Goal: Check status: Check status

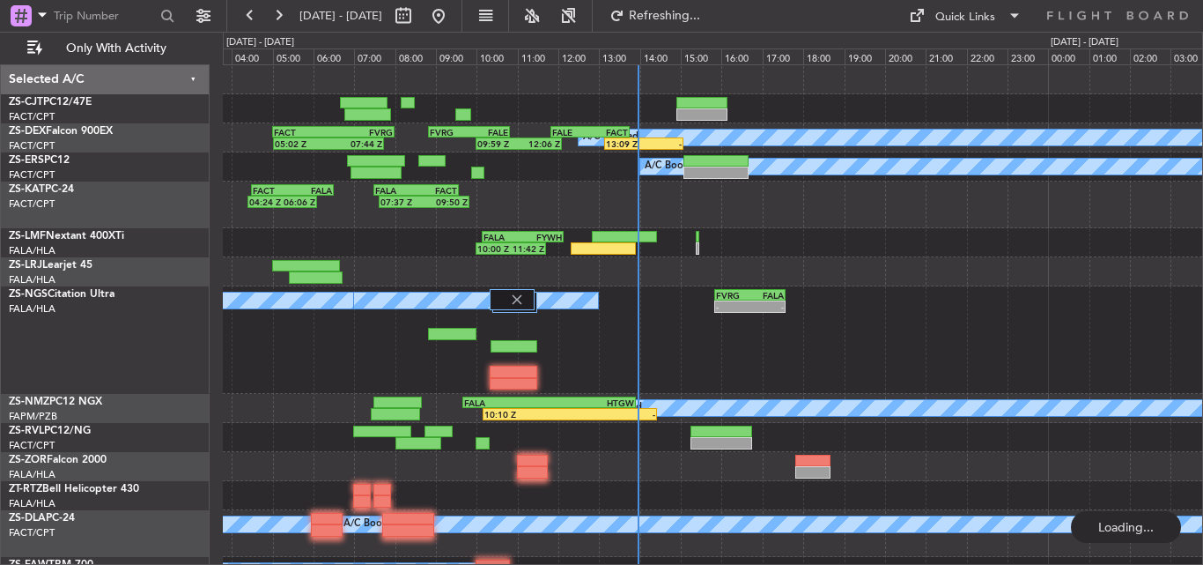
click at [626, 207] on div "04:24 Z 06:06 Z FACT 04:30 Z FALA 06:30 Z 07:37 Z 09:50 Z FALA 07:30 Z FACT 09:…" at bounding box center [713, 204] width 980 height 47
click at [707, 24] on button "Refresh" at bounding box center [655, 16] width 106 height 28
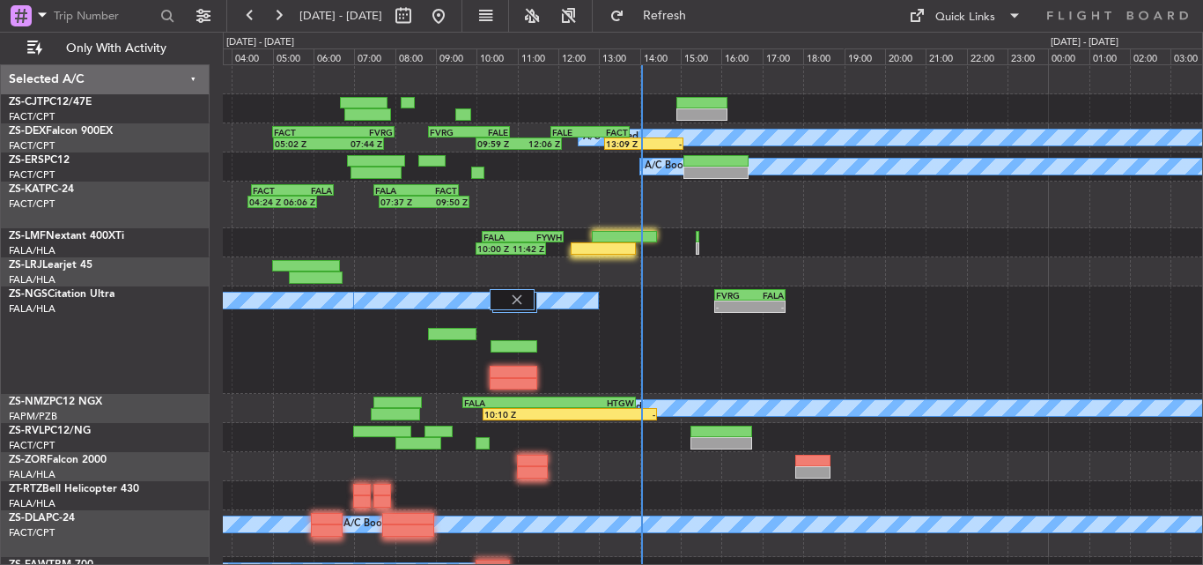
click at [674, 37] on div "0 0 03:00 04:00 05:00 06:00 07:00 08:00 09:00 [DATE] - [DATE] 10:00 11:00 12:00…" at bounding box center [713, 49] width 979 height 32
click at [673, 18] on button "Refresh" at bounding box center [655, 16] width 106 height 28
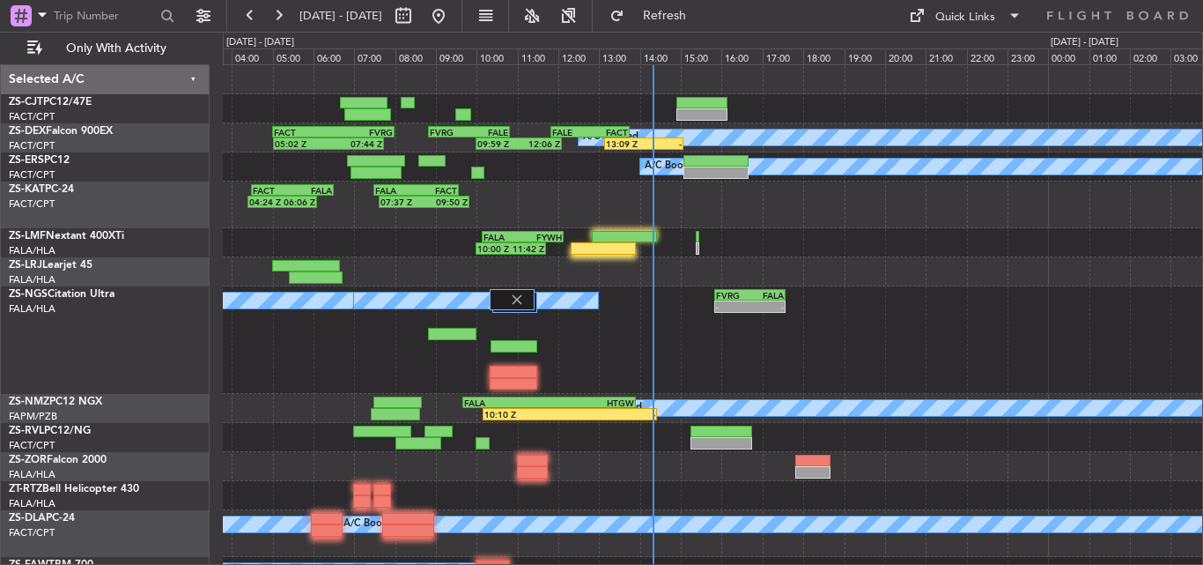
click at [602, 2] on button "Refresh" at bounding box center [655, 16] width 106 height 28
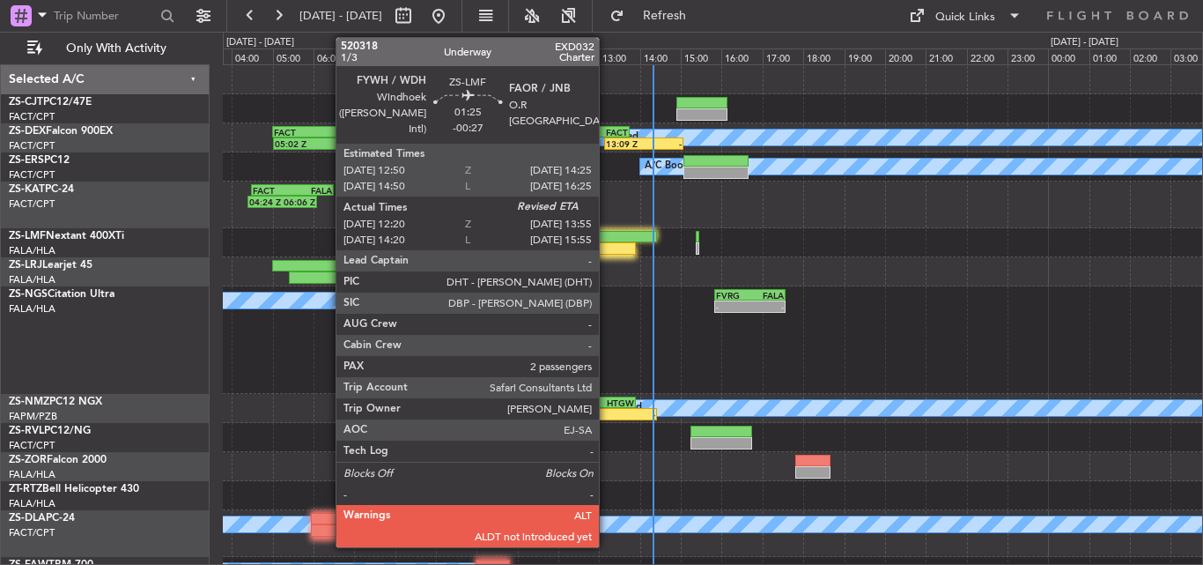
click at [610, 248] on div at bounding box center [603, 248] width 65 height 12
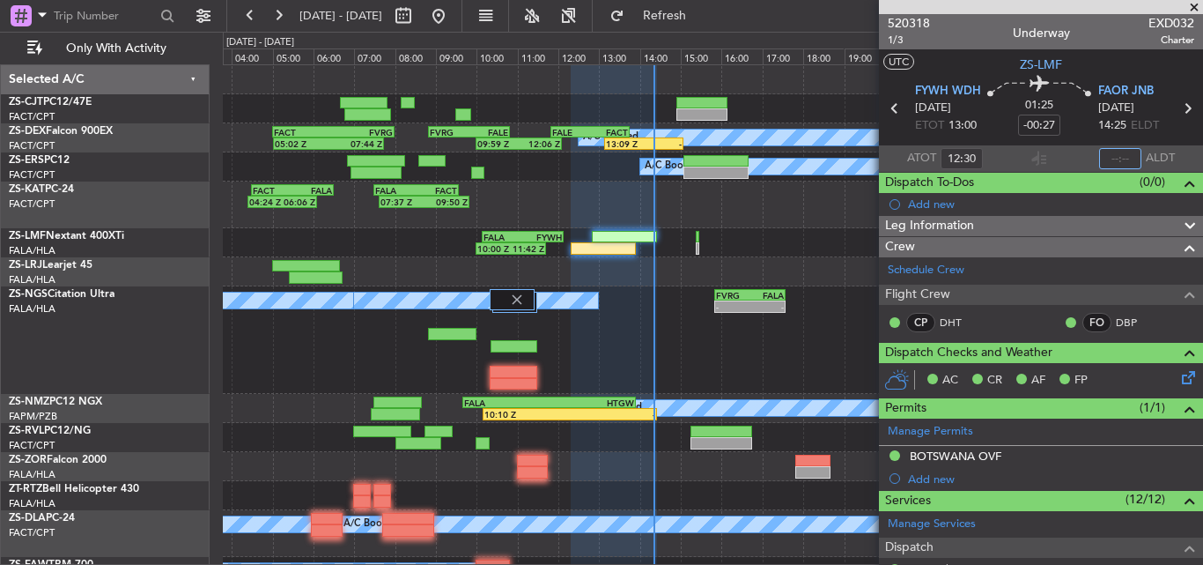
click at [1113, 158] on input "text" at bounding box center [1120, 158] width 42 height 21
click at [1053, 156] on section "ATOT 12:30 ALDT" at bounding box center [1041, 158] width 324 height 26
click at [1107, 156] on div "Estimated Landing Time" at bounding box center [1105, 157] width 115 height 22
click at [1114, 163] on input "text" at bounding box center [1120, 158] width 42 height 21
type input "14:20"
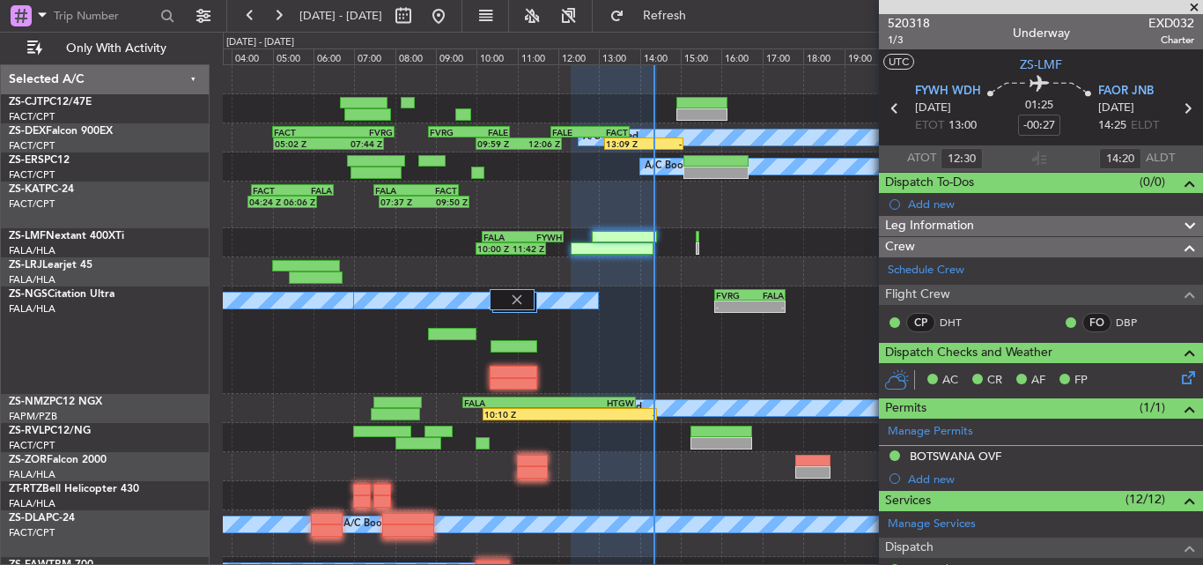
drag, startPoint x: 1198, startPoint y: 9, endPoint x: 1135, endPoint y: 42, distance: 71.7
click at [1198, 8] on span at bounding box center [1195, 8] width 18 height 16
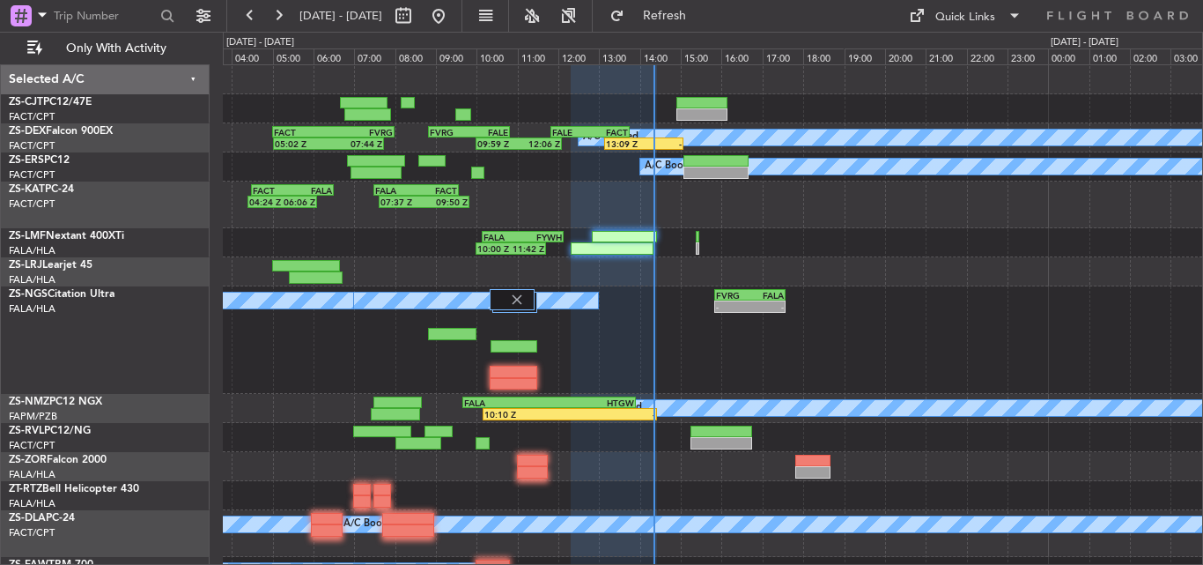
type input "0"
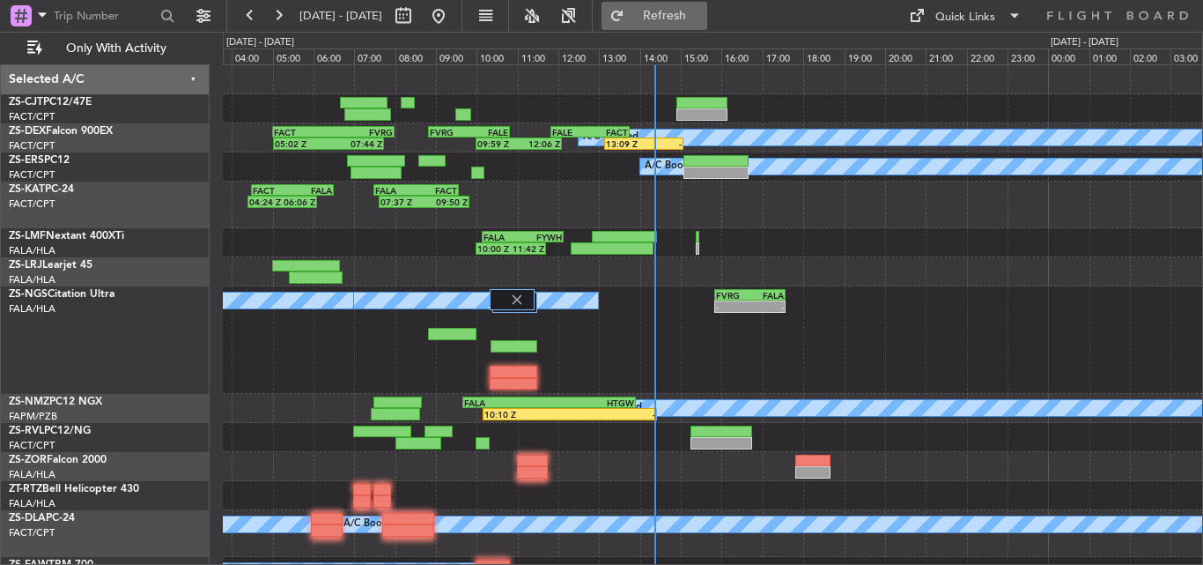
click at [702, 10] on span "Refresh" at bounding box center [665, 16] width 74 height 12
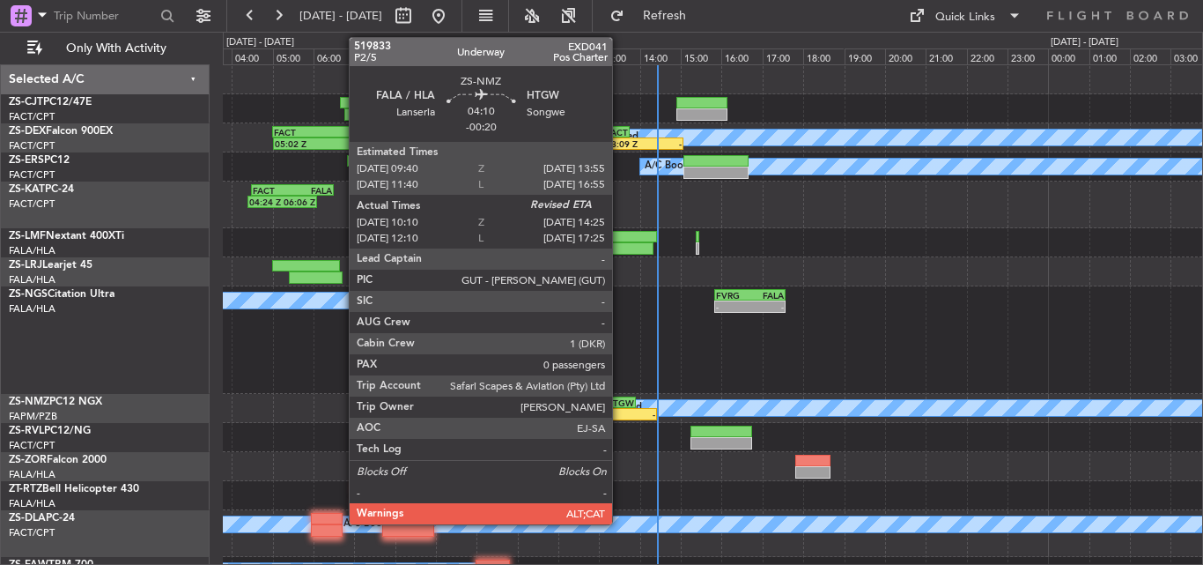
click at [620, 411] on div "-" at bounding box center [612, 414] width 85 height 11
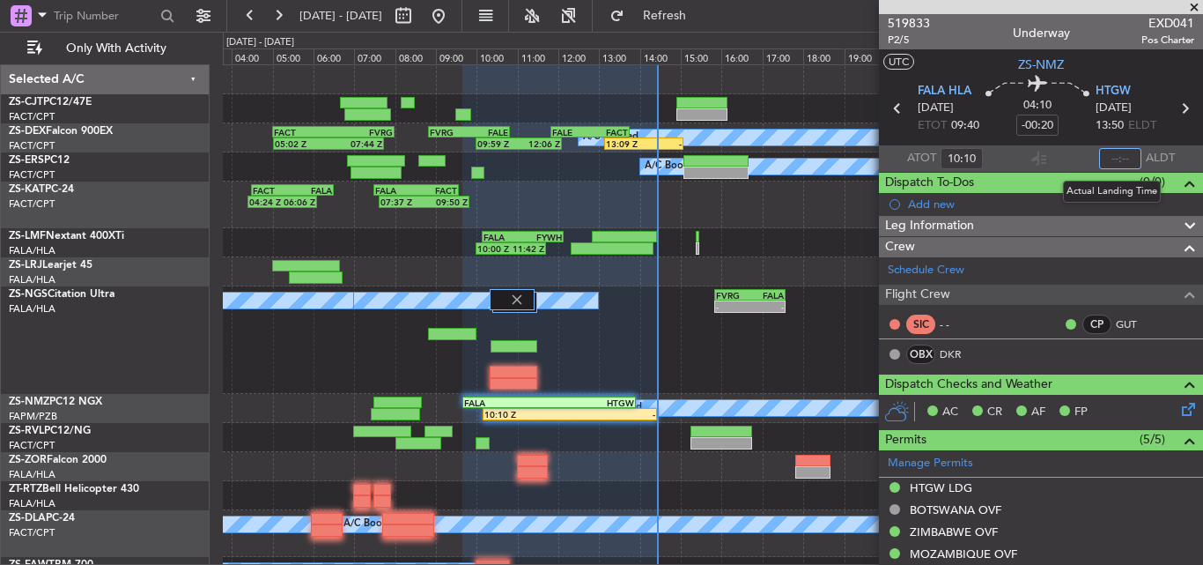
click at [1113, 156] on input "text" at bounding box center [1120, 158] width 42 height 21
type input "14:25"
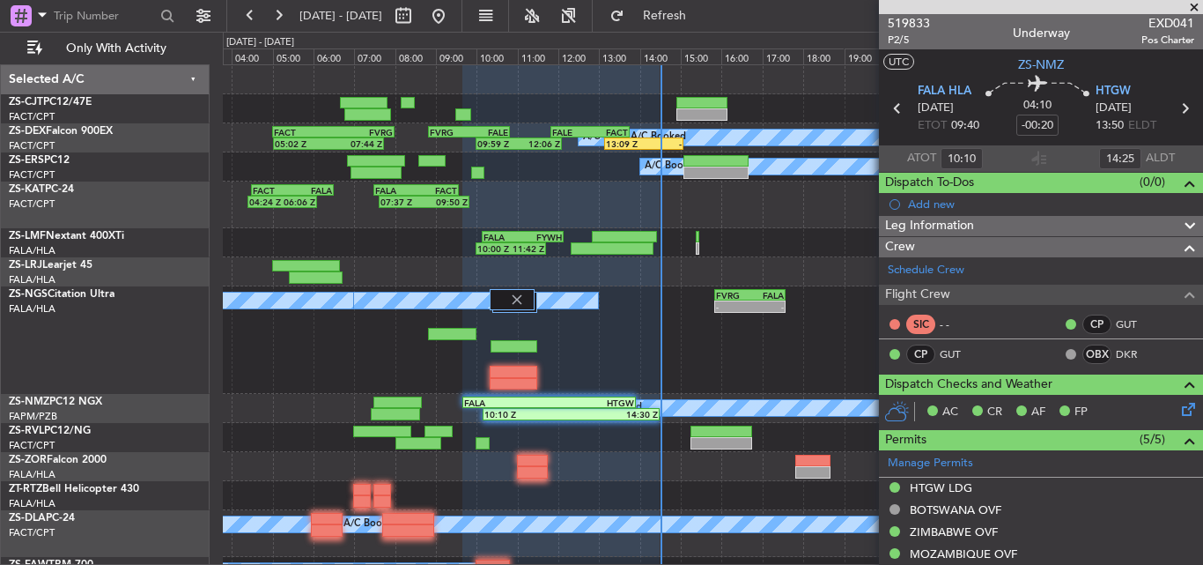
click at [1198, 7] on span at bounding box center [1195, 8] width 18 height 16
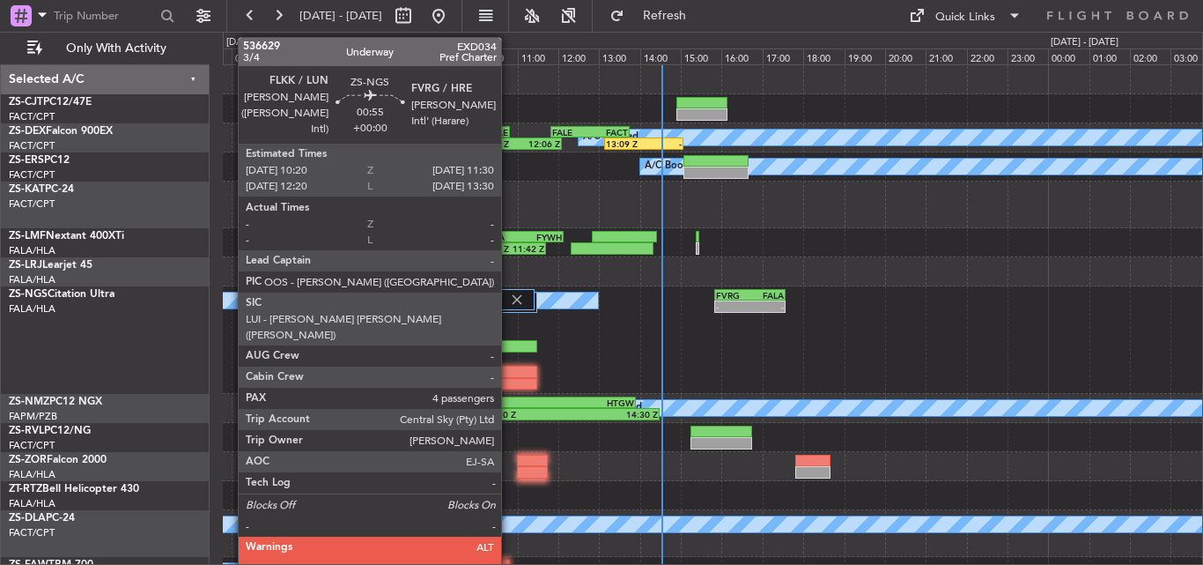
click at [511, 375] on div at bounding box center [514, 372] width 48 height 12
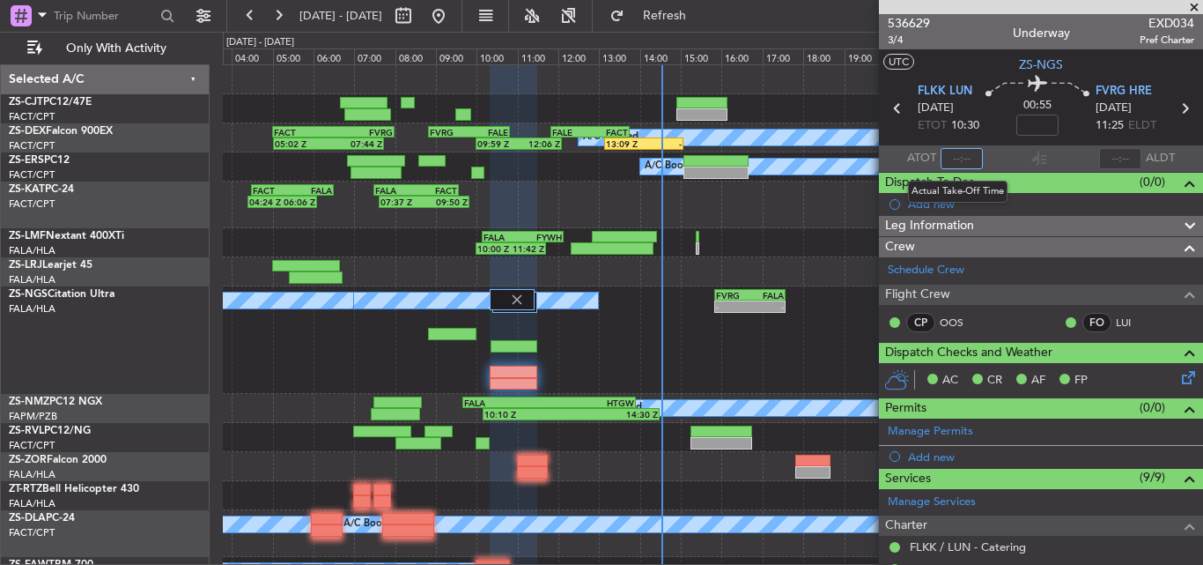
click at [961, 157] on input "text" at bounding box center [962, 158] width 42 height 21
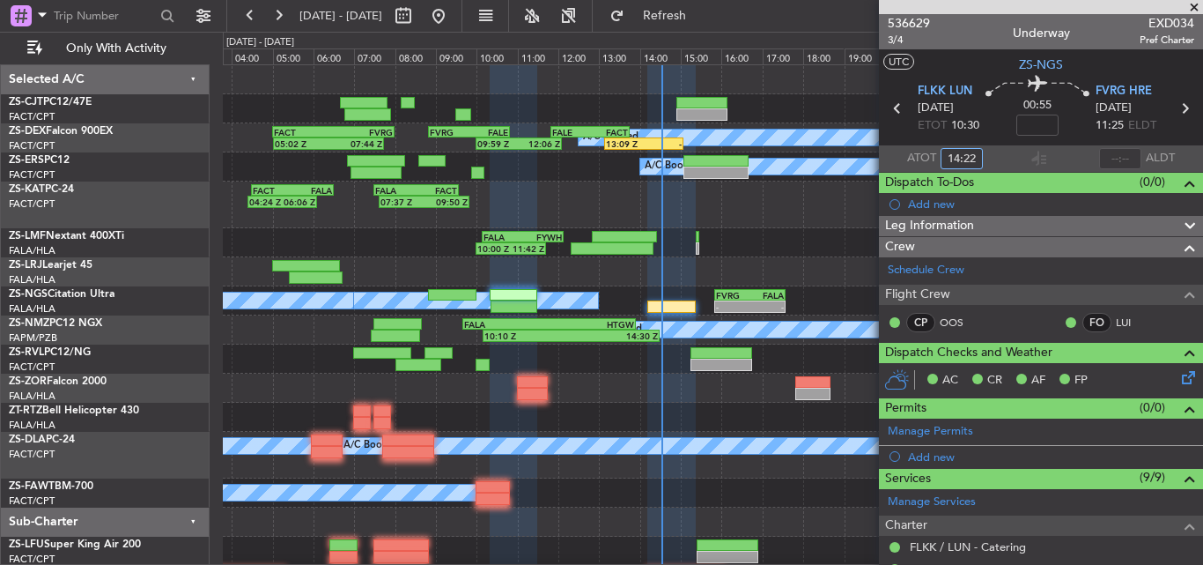
type input "14:22"
click at [1194, 7] on span at bounding box center [1195, 8] width 18 height 16
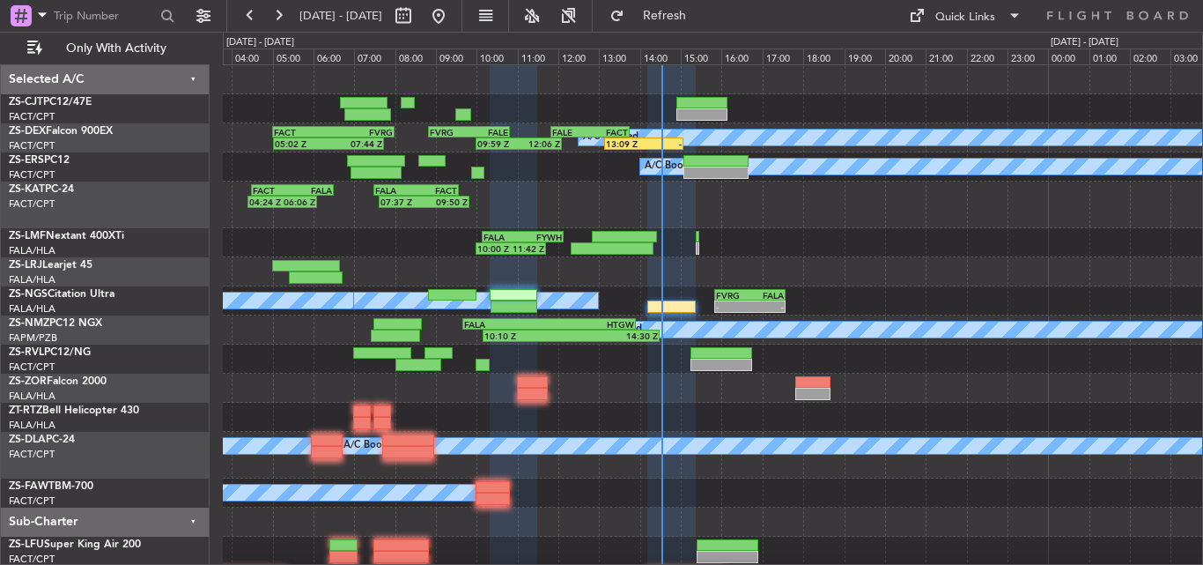
type input "0"
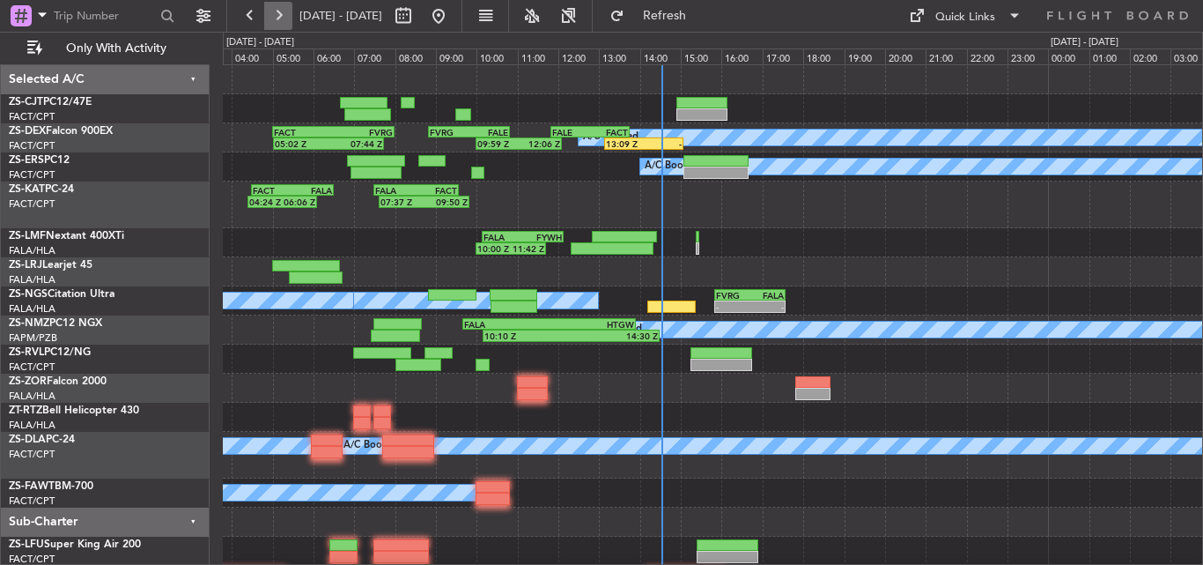
click at [285, 27] on button at bounding box center [278, 16] width 28 height 28
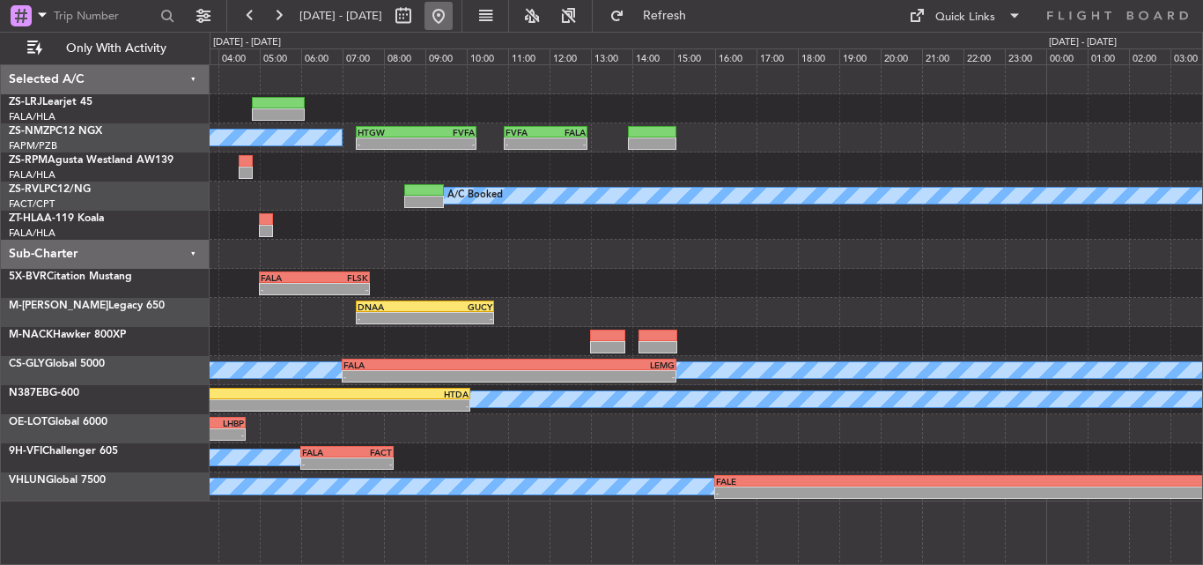
click at [453, 6] on button at bounding box center [439, 16] width 28 height 28
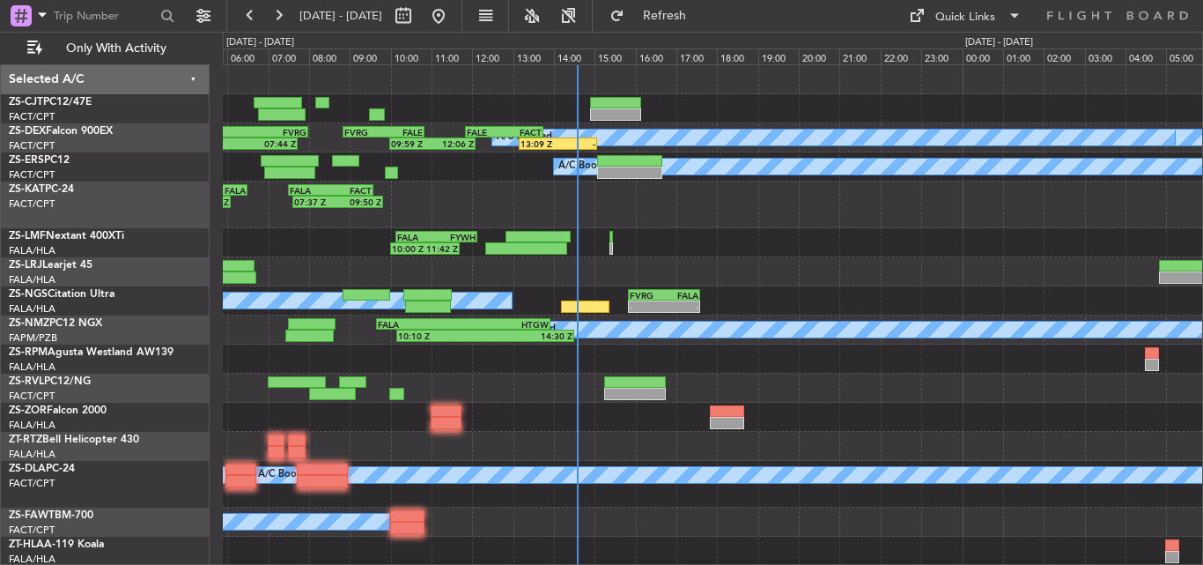
click at [797, 407] on div at bounding box center [713, 417] width 980 height 29
click at [258, 19] on button at bounding box center [250, 16] width 28 height 28
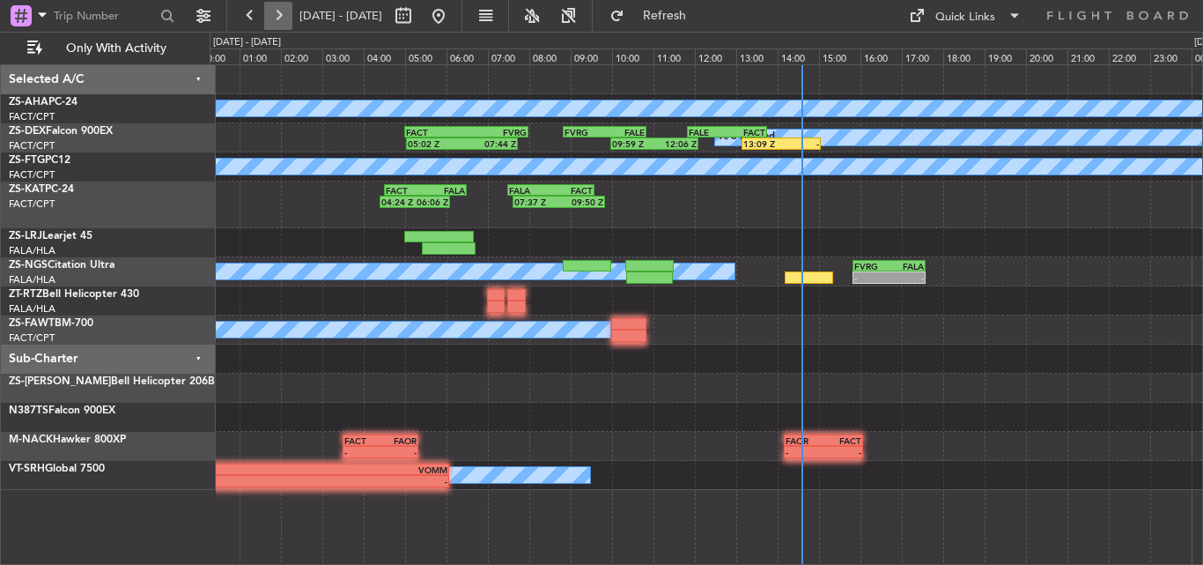
click at [287, 11] on button at bounding box center [278, 16] width 28 height 28
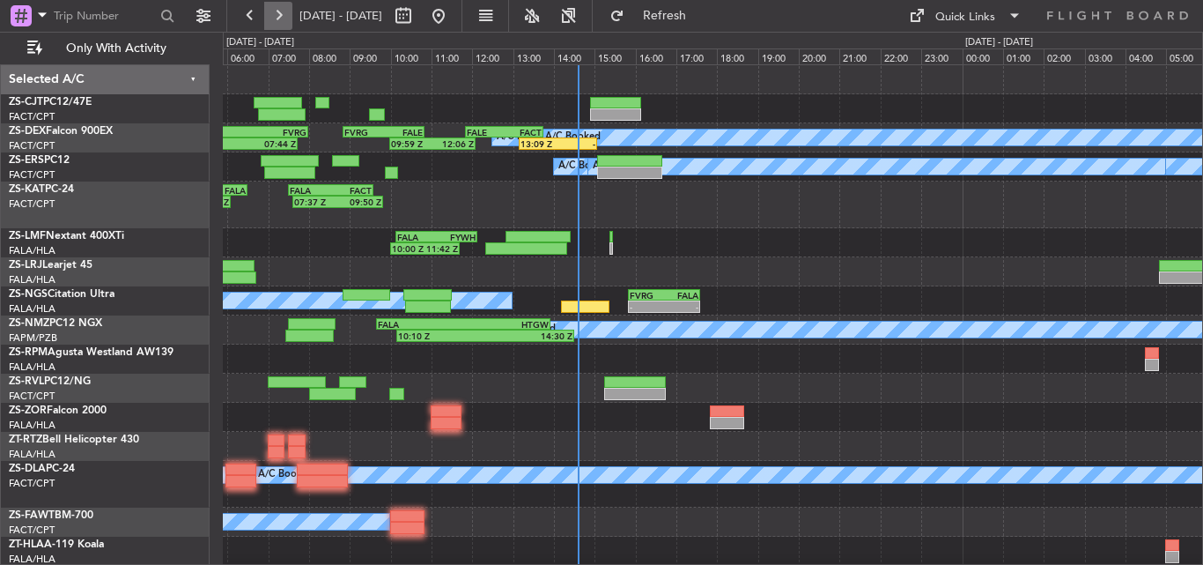
click at [285, 9] on button at bounding box center [278, 16] width 28 height 28
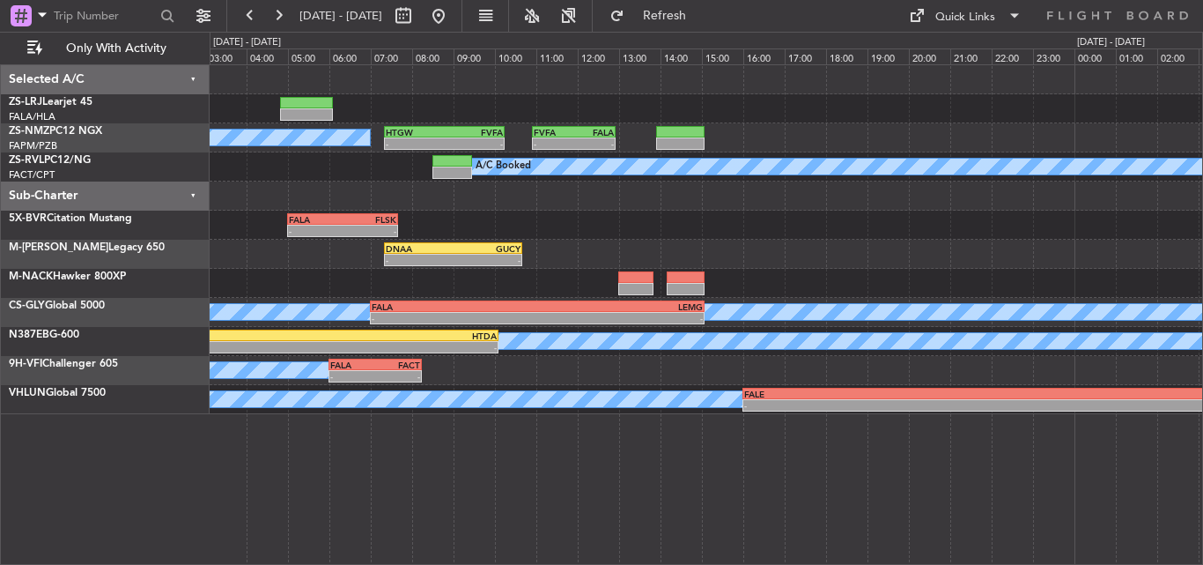
click at [581, 217] on div "- - FALA 05:00 Z FLSK 07:40 Z" at bounding box center [706, 225] width 993 height 29
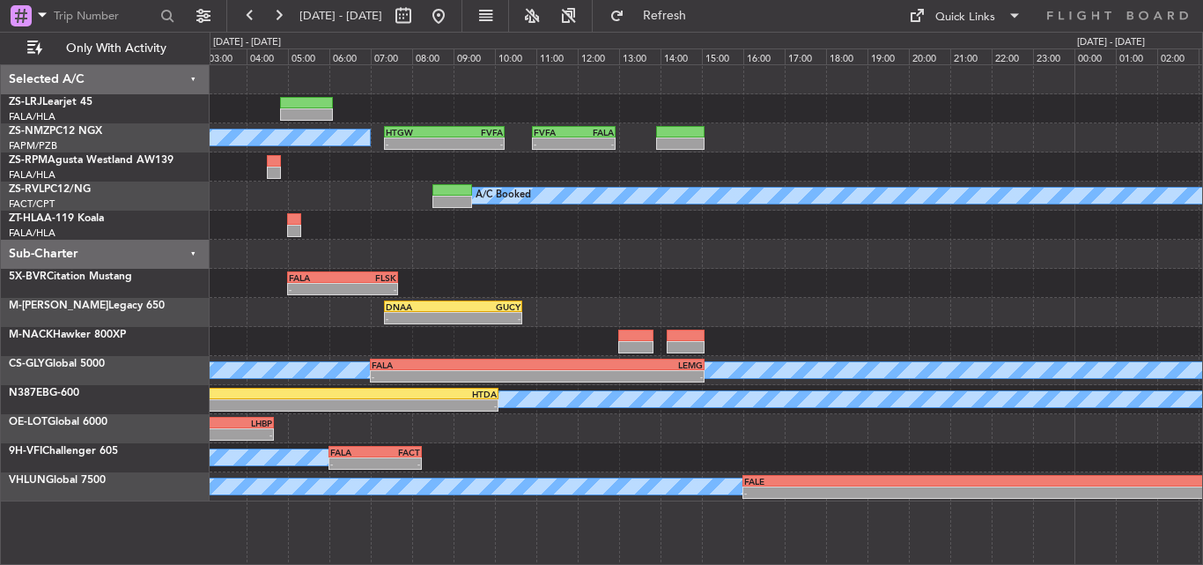
click at [453, 10] on div at bounding box center [420, 16] width 63 height 28
click at [453, 9] on button at bounding box center [439, 16] width 28 height 28
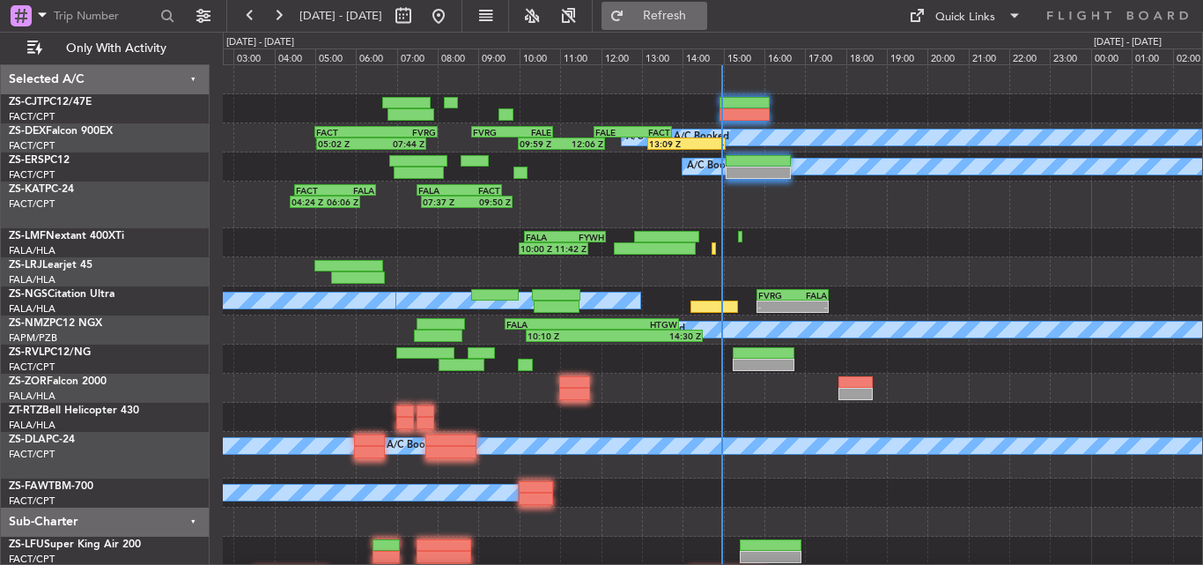
click at [685, 5] on button "Refresh" at bounding box center [655, 16] width 106 height 28
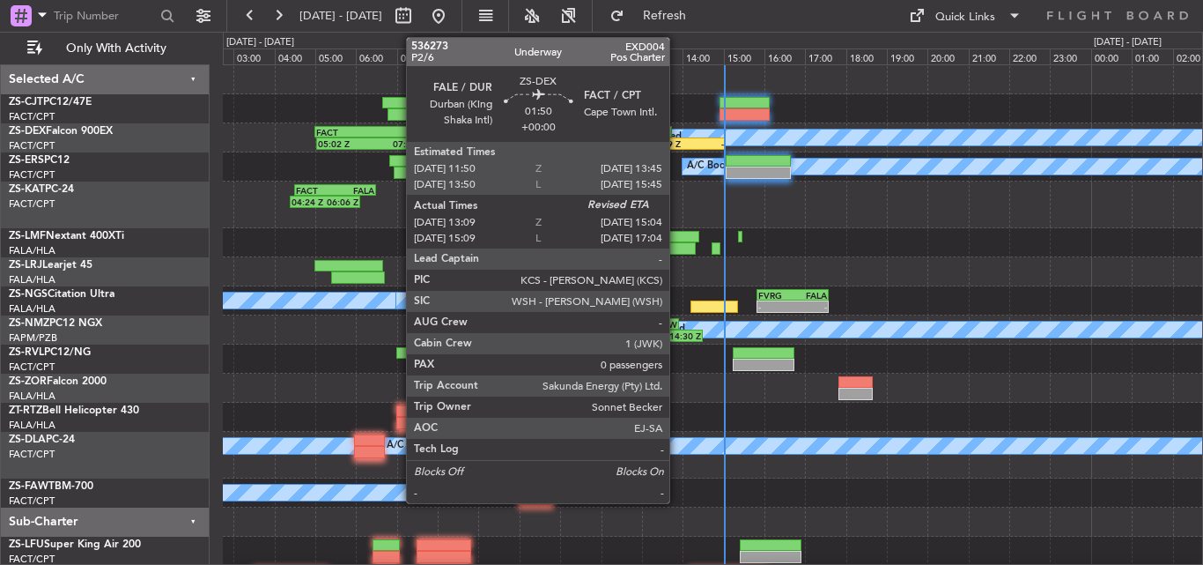
click at [677, 140] on div "13:09 Z" at bounding box center [668, 143] width 38 height 11
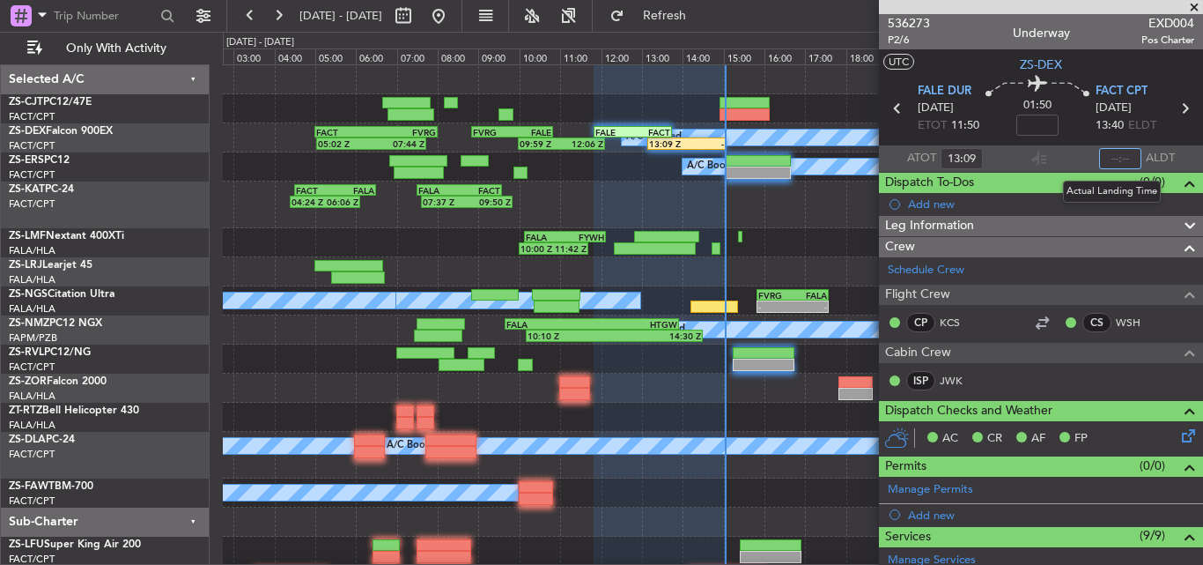
click at [1116, 155] on input "text" at bounding box center [1120, 158] width 42 height 21
type input "15:02"
